Goal: Check status: Check status

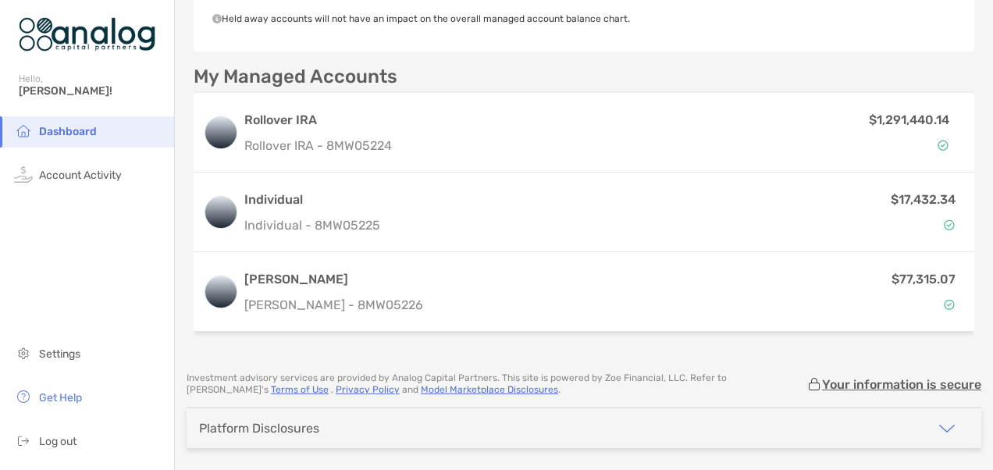
scroll to position [390, 0]
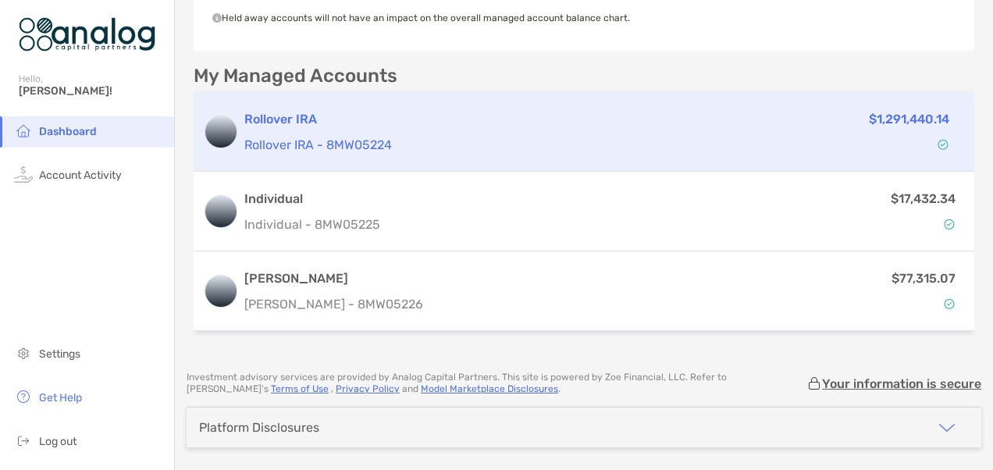
click at [902, 117] on p "$1,291,440.14" at bounding box center [908, 119] width 80 height 20
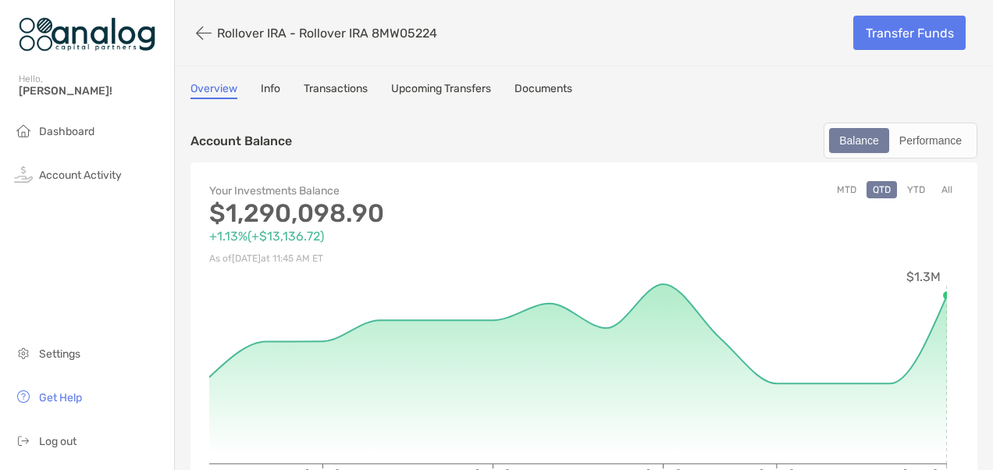
click at [907, 192] on button "YTD" at bounding box center [915, 189] width 30 height 17
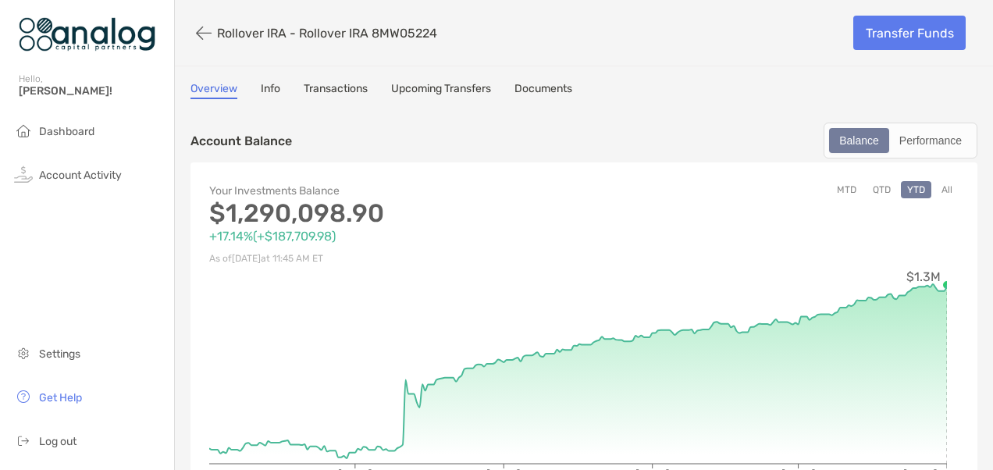
click at [203, 92] on link "Overview" at bounding box center [213, 90] width 47 height 17
click at [83, 136] on span "Dashboard" at bounding box center [66, 131] width 55 height 13
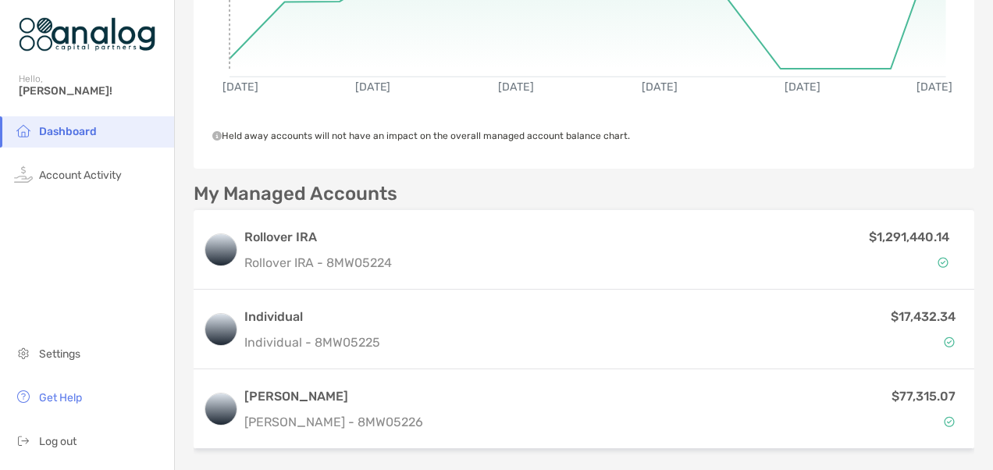
scroll to position [312, 0]
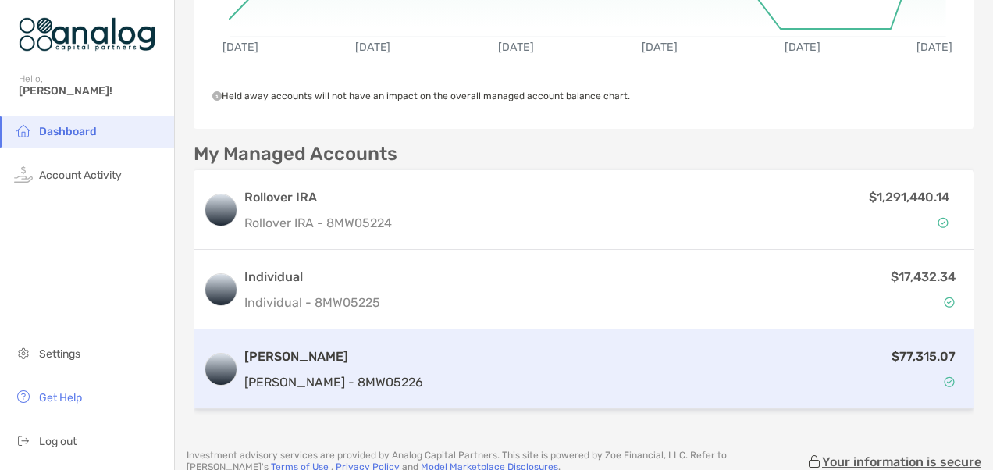
click at [918, 357] on p "$77,315.07" at bounding box center [923, 356] width 64 height 20
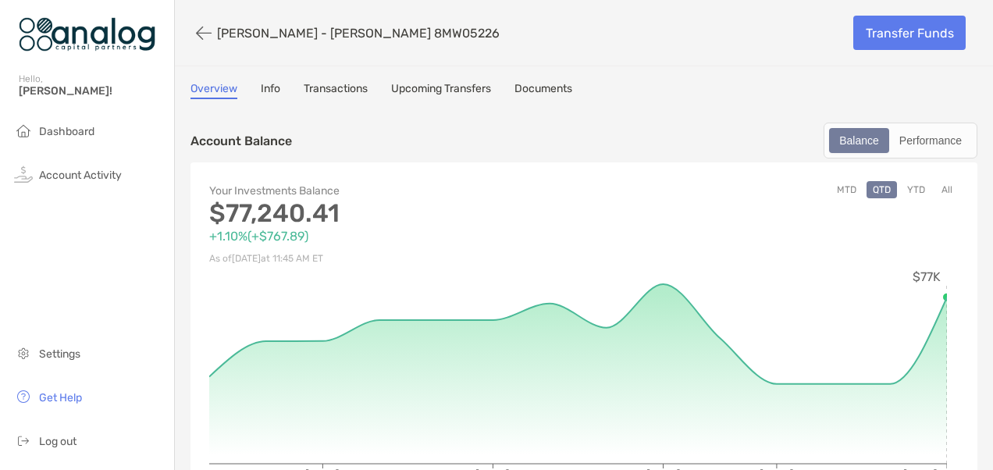
click at [909, 188] on button "YTD" at bounding box center [915, 189] width 30 height 17
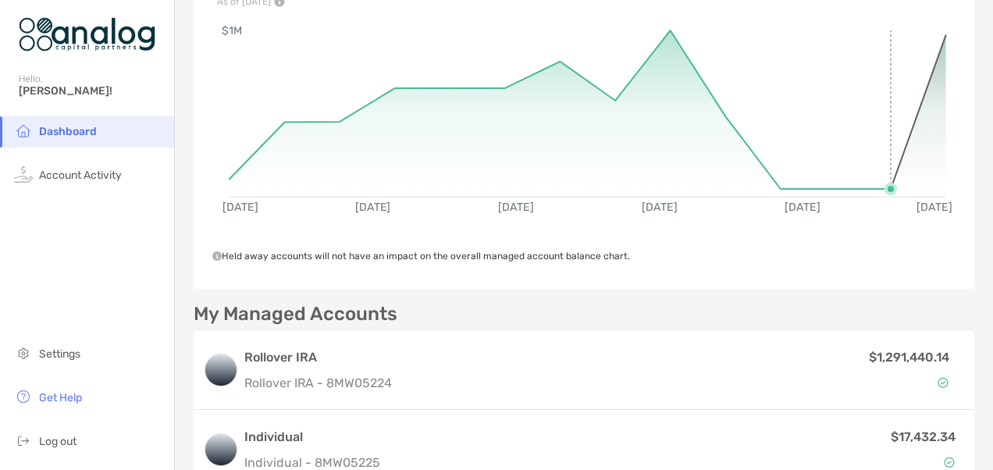
scroll to position [234, 0]
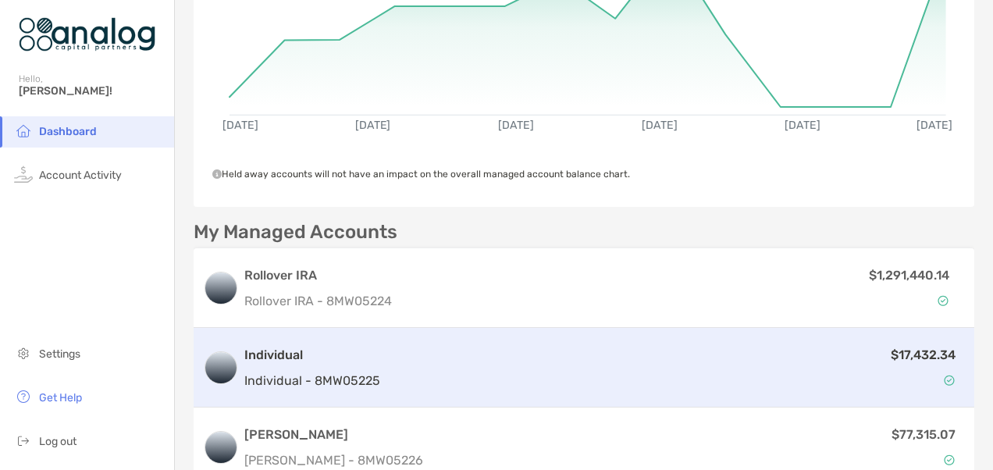
click at [911, 352] on p "$17,432.34" at bounding box center [922, 355] width 65 height 20
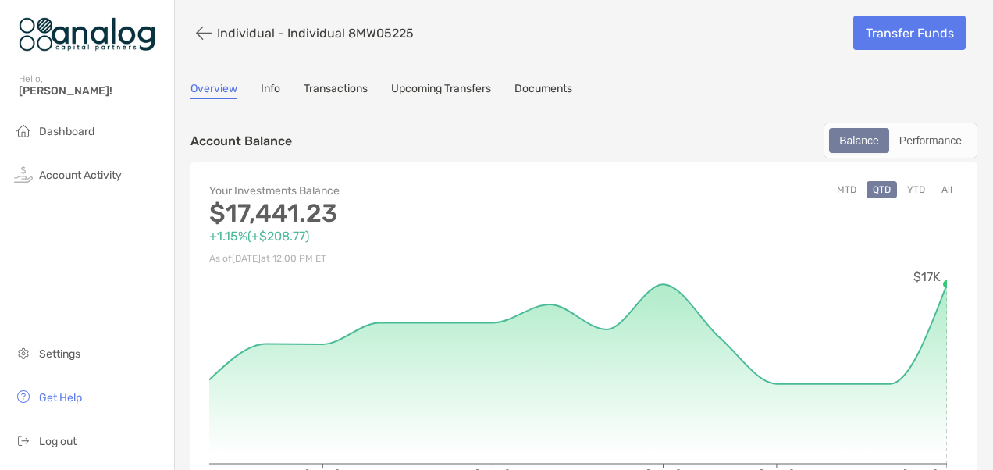
click at [910, 187] on button "YTD" at bounding box center [915, 189] width 30 height 17
